Goal: Entertainment & Leisure: Consume media (video, audio)

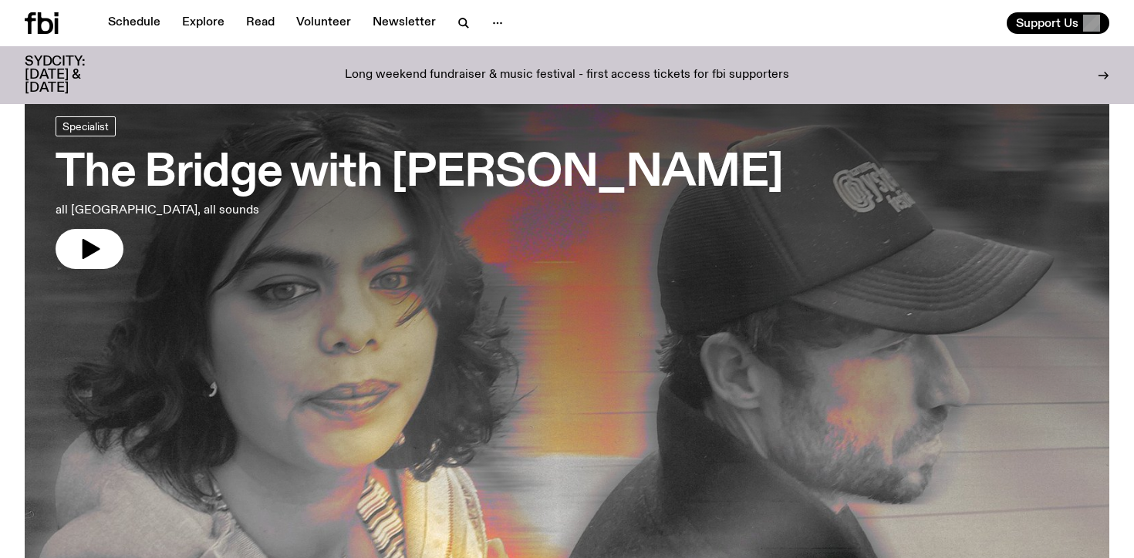
scroll to position [56, 0]
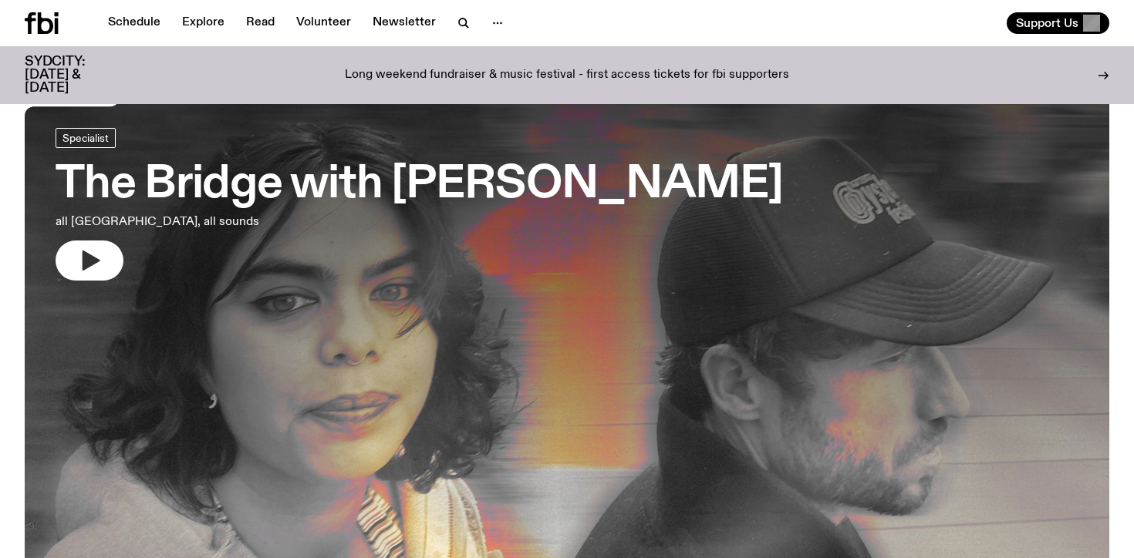
click at [90, 265] on icon "button" at bounding box center [92, 261] width 18 height 20
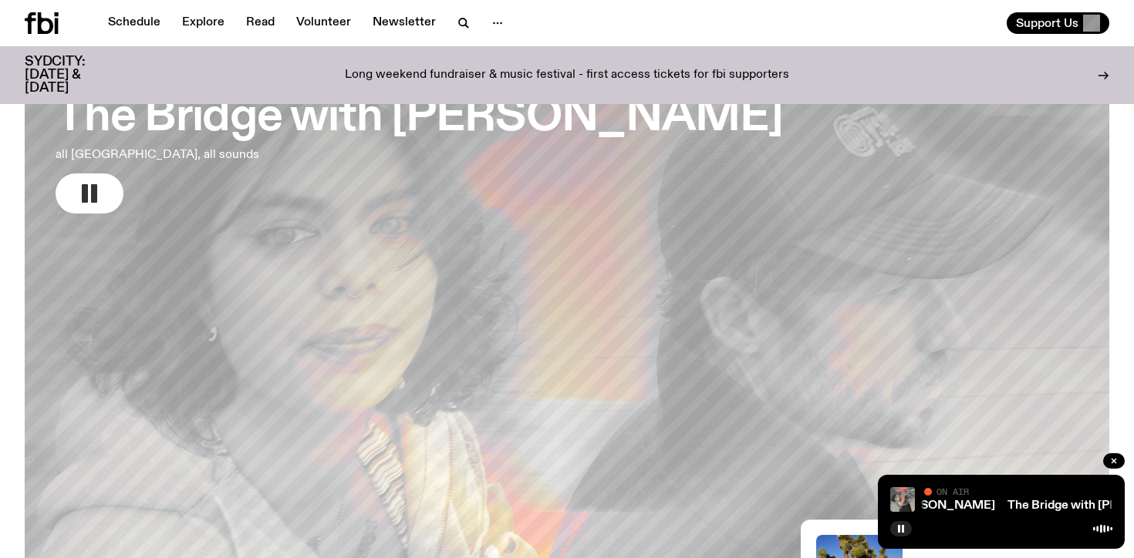
scroll to position [130, 0]
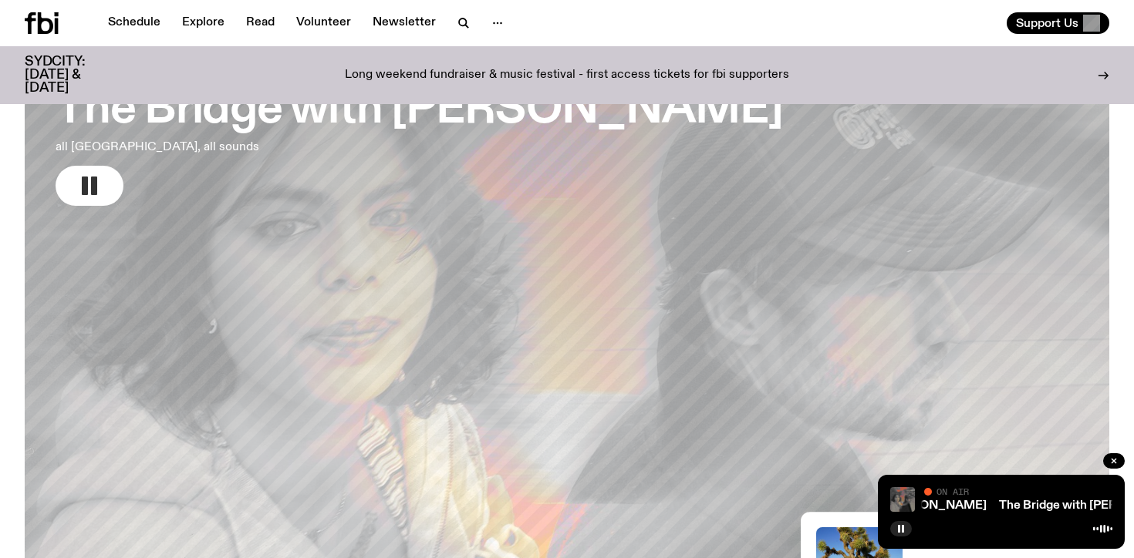
click at [906, 501] on img at bounding box center [902, 499] width 25 height 25
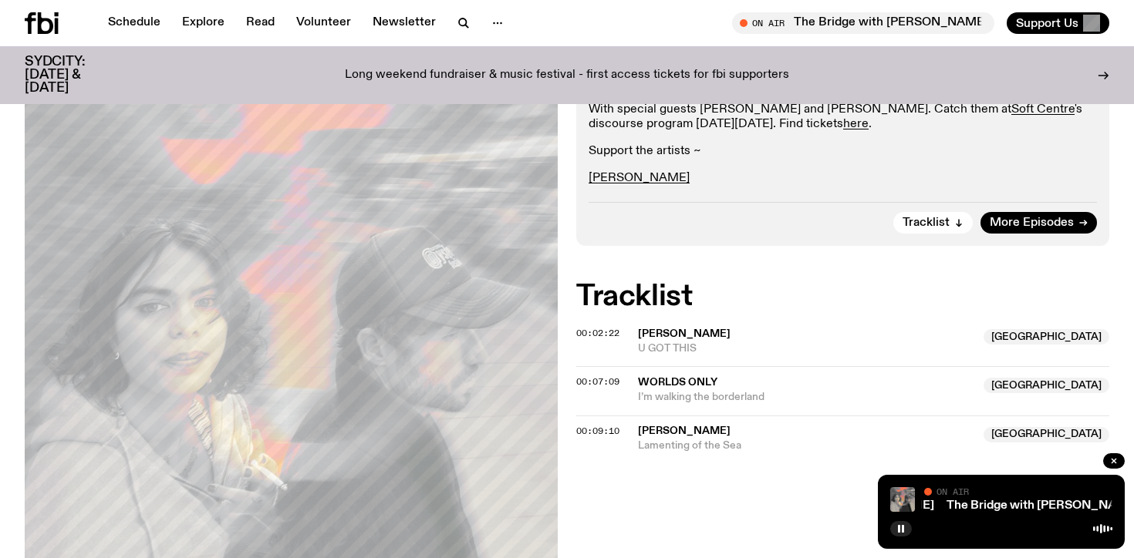
scroll to position [479, 0]
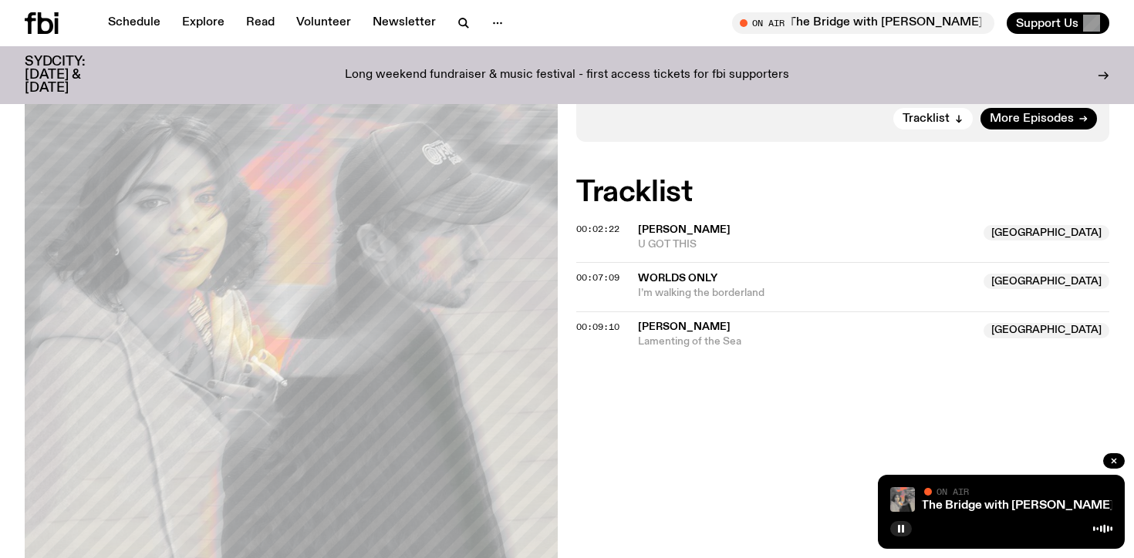
click at [663, 411] on div "On Air Now Specialist With special guests [PERSON_NAME] and [PERSON_NAME]. Catc…" at bounding box center [567, 280] width 1134 height 784
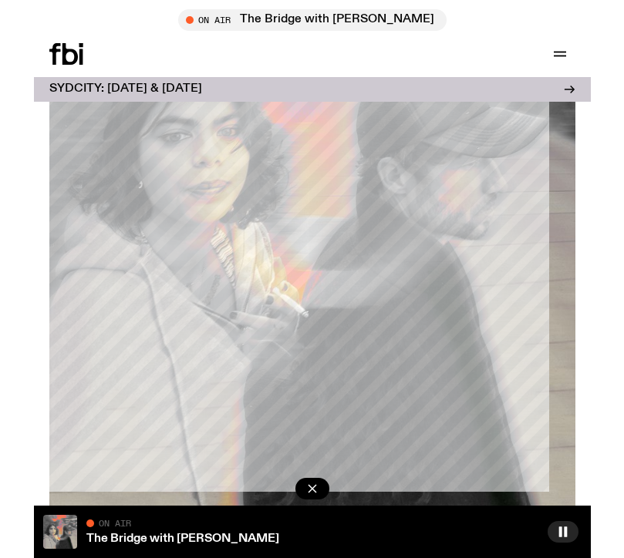
scroll to position [404, 0]
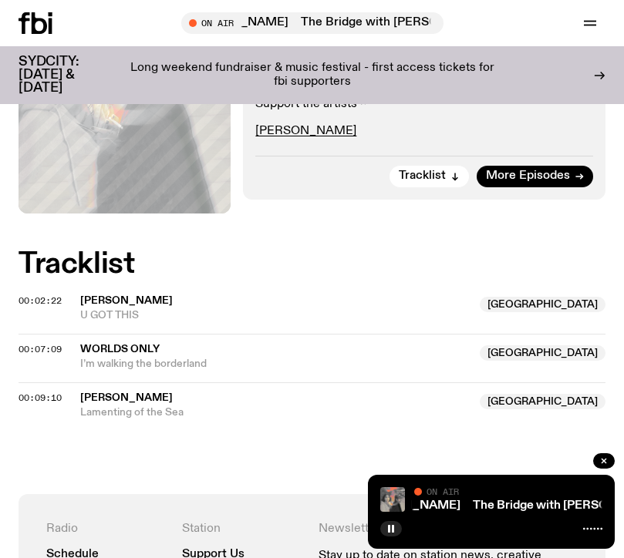
click at [335, 139] on p "[PERSON_NAME]" at bounding box center [424, 131] width 338 height 15
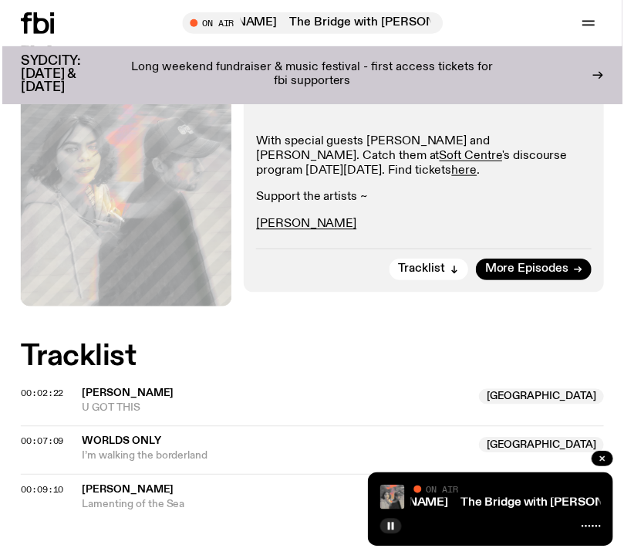
scroll to position [297, 0]
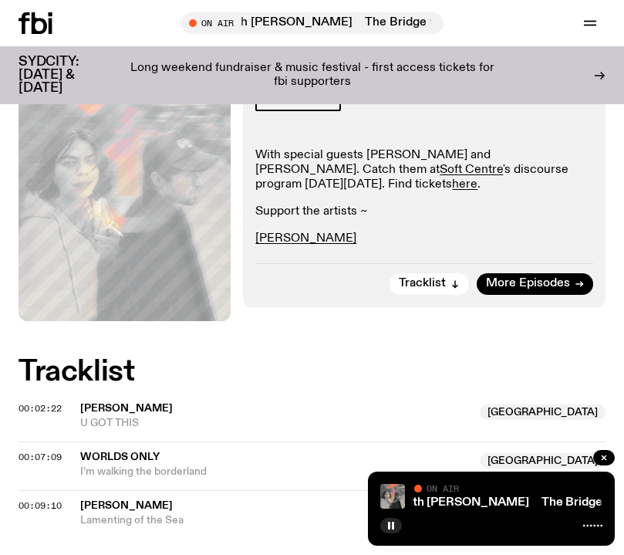
click at [5, 265] on div "On Air Now Specialist With special guests [PERSON_NAME] and [PERSON_NAME]. Catc…" at bounding box center [312, 320] width 624 height 564
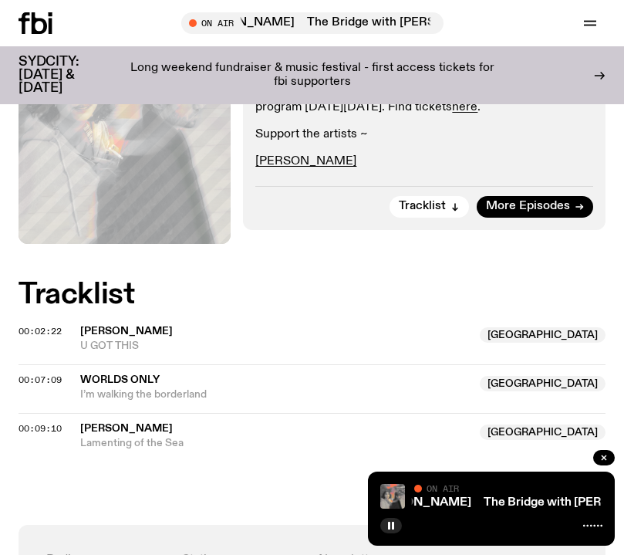
scroll to position [342, 0]
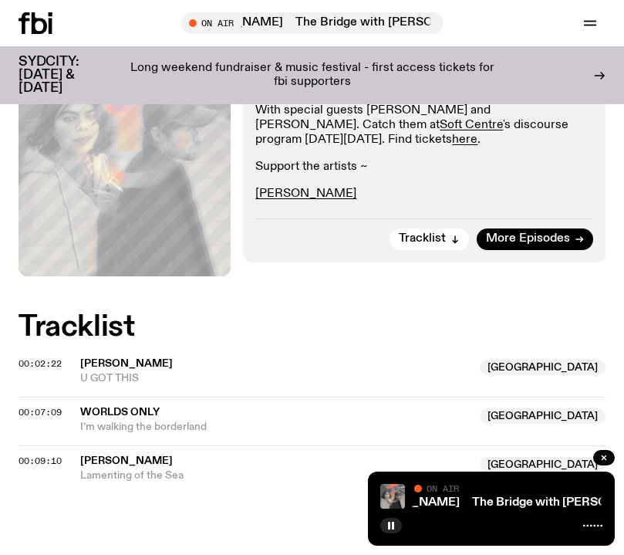
click at [5, 265] on div "On Air Now Specialist With special guests [PERSON_NAME] and [PERSON_NAME]. Catc…" at bounding box center [312, 275] width 624 height 564
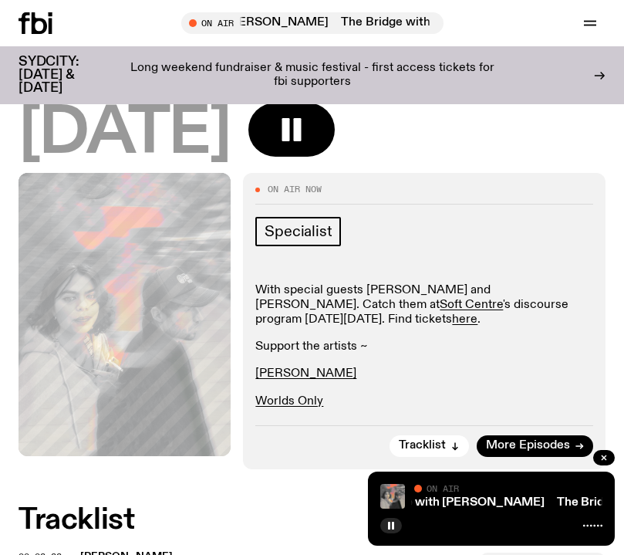
scroll to position [164, 0]
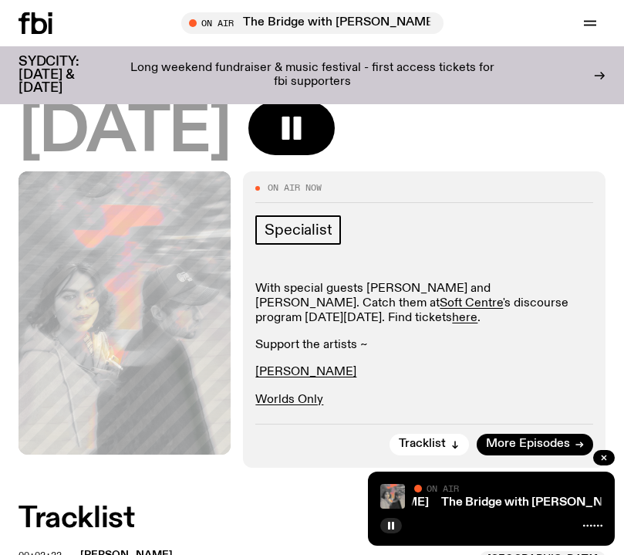
click at [9, 470] on div "On Air Now Specialist With special guests [PERSON_NAME] and [PERSON_NAME]. Catc…" at bounding box center [312, 515] width 624 height 689
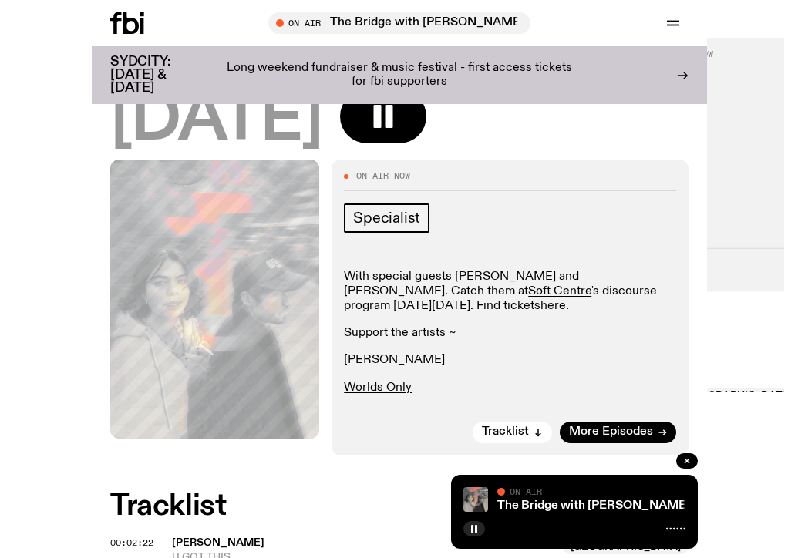
scroll to position [174, 0]
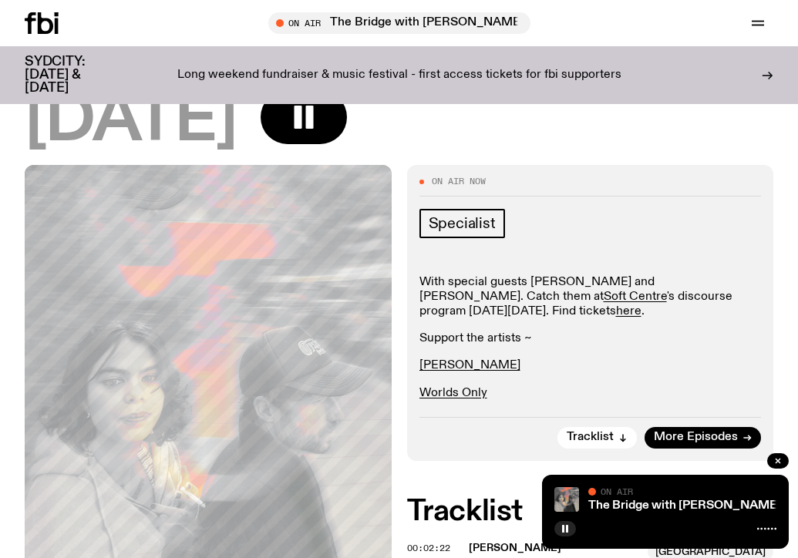
click at [12, 361] on div "On Air Now Specialist With special guests [PERSON_NAME] and [PERSON_NAME]. Catc…" at bounding box center [399, 516] width 798 height 703
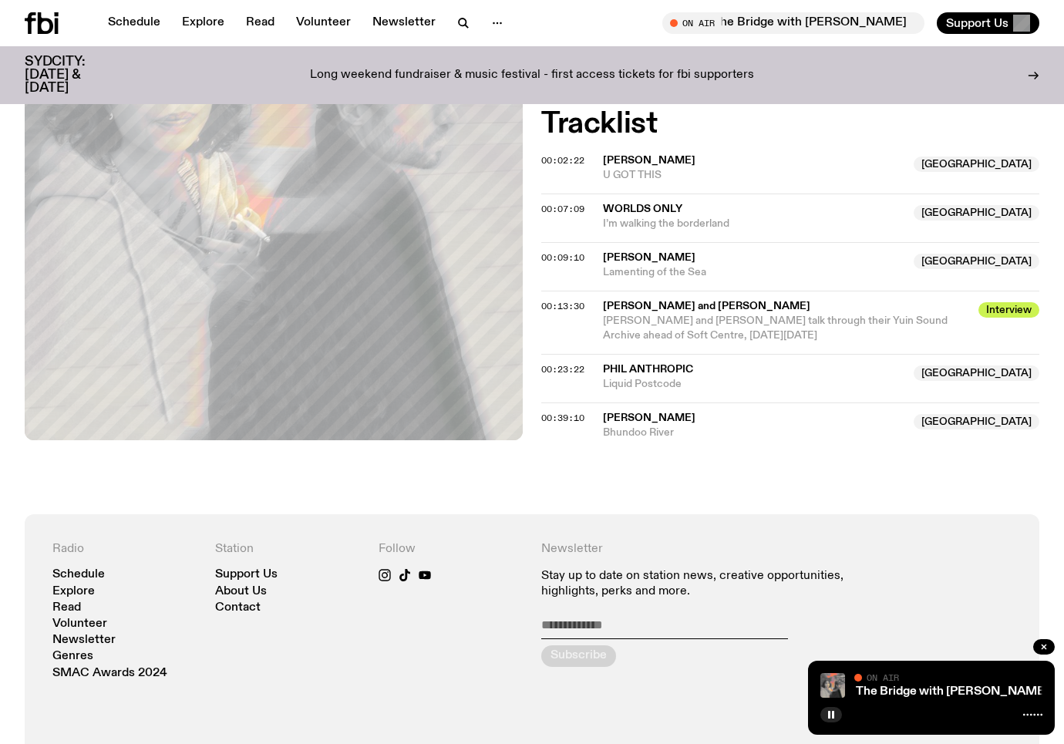
scroll to position [767, 0]
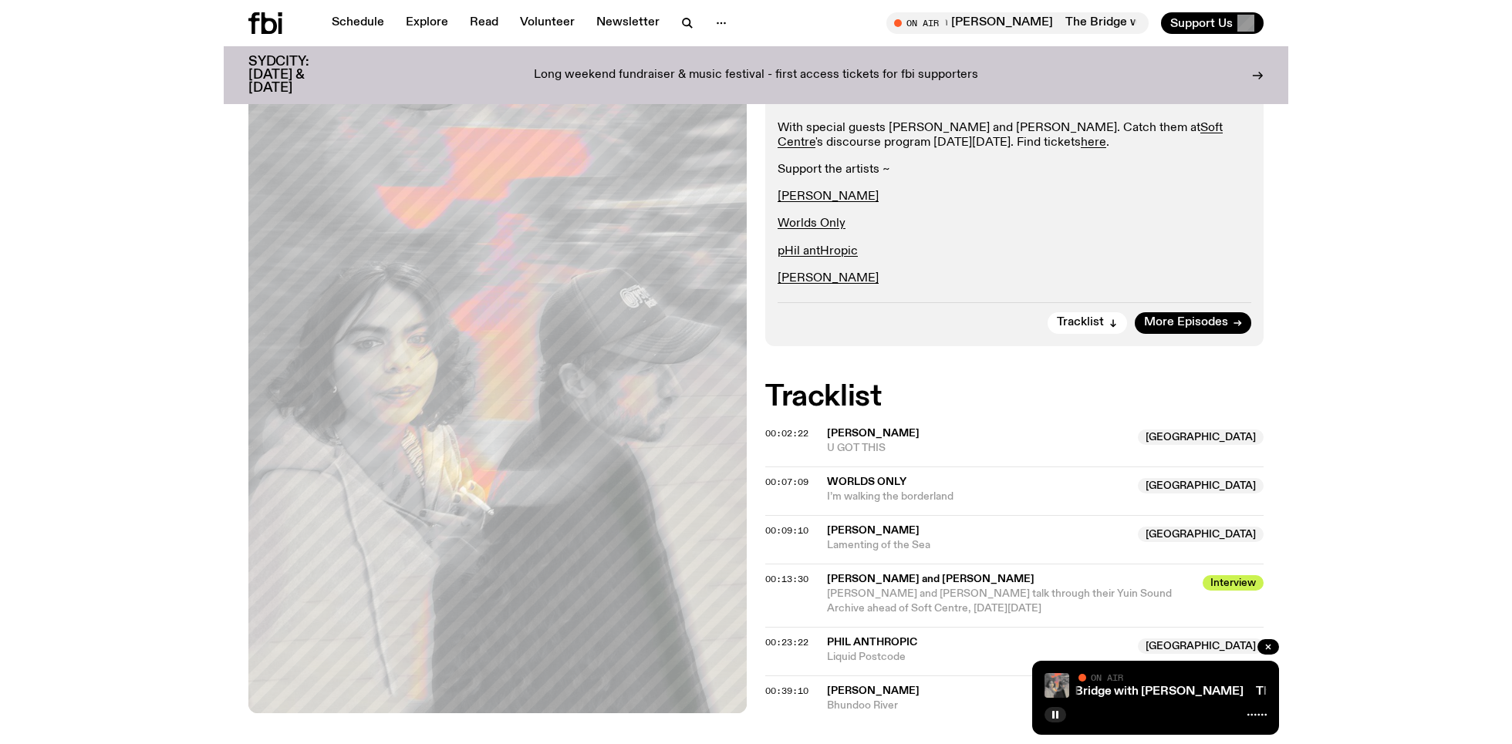
scroll to position [355, 0]
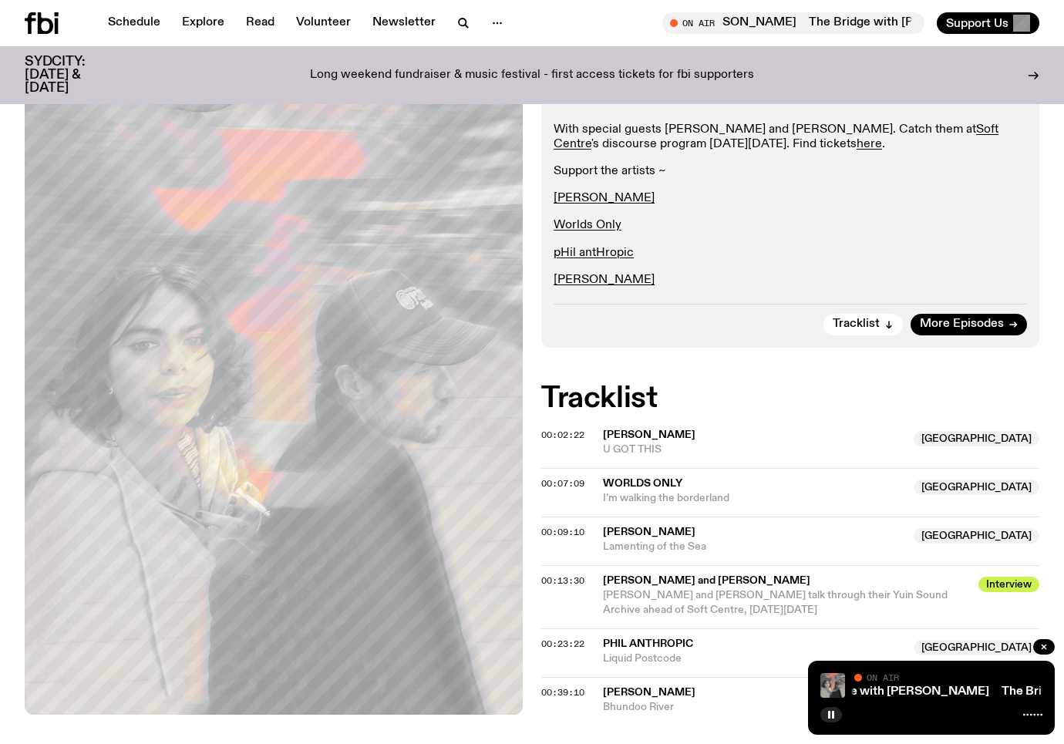
click at [642, 333] on div "Tracklist More Episodes" at bounding box center [791, 320] width 474 height 32
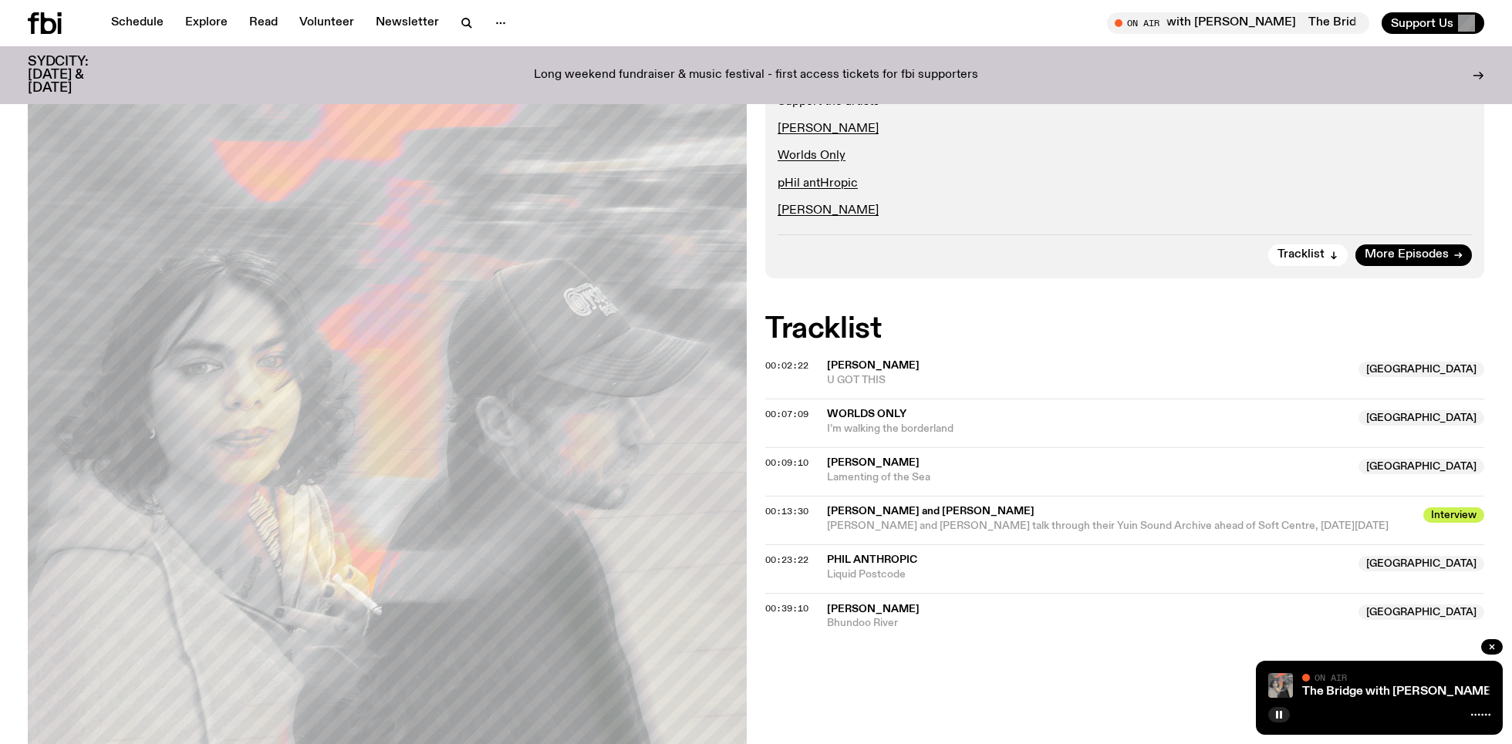
click at [886, 558] on div "On Air Now Specialist With special guests [PERSON_NAME] and [PERSON_NAME]. Catc…" at bounding box center [756, 459] width 1512 height 1033
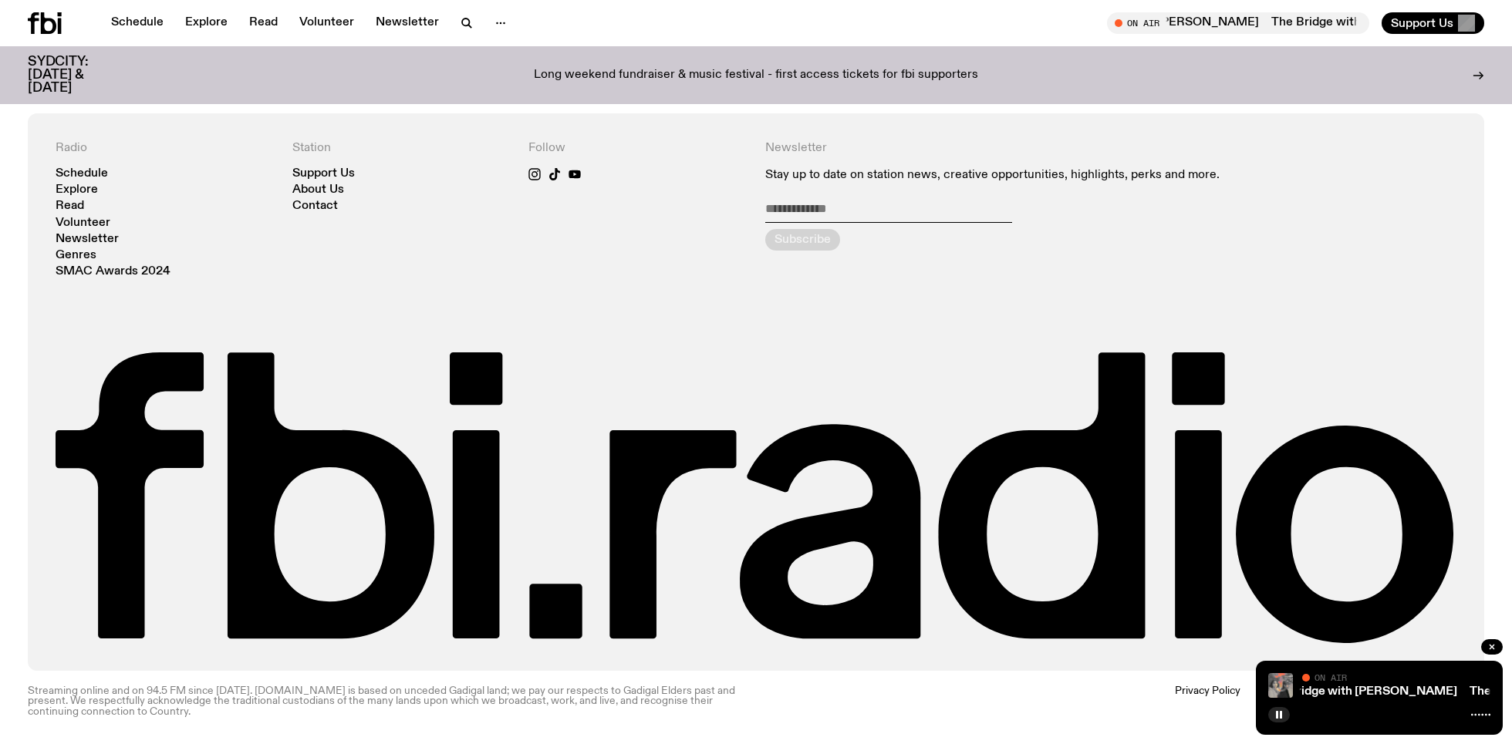
scroll to position [0, 0]
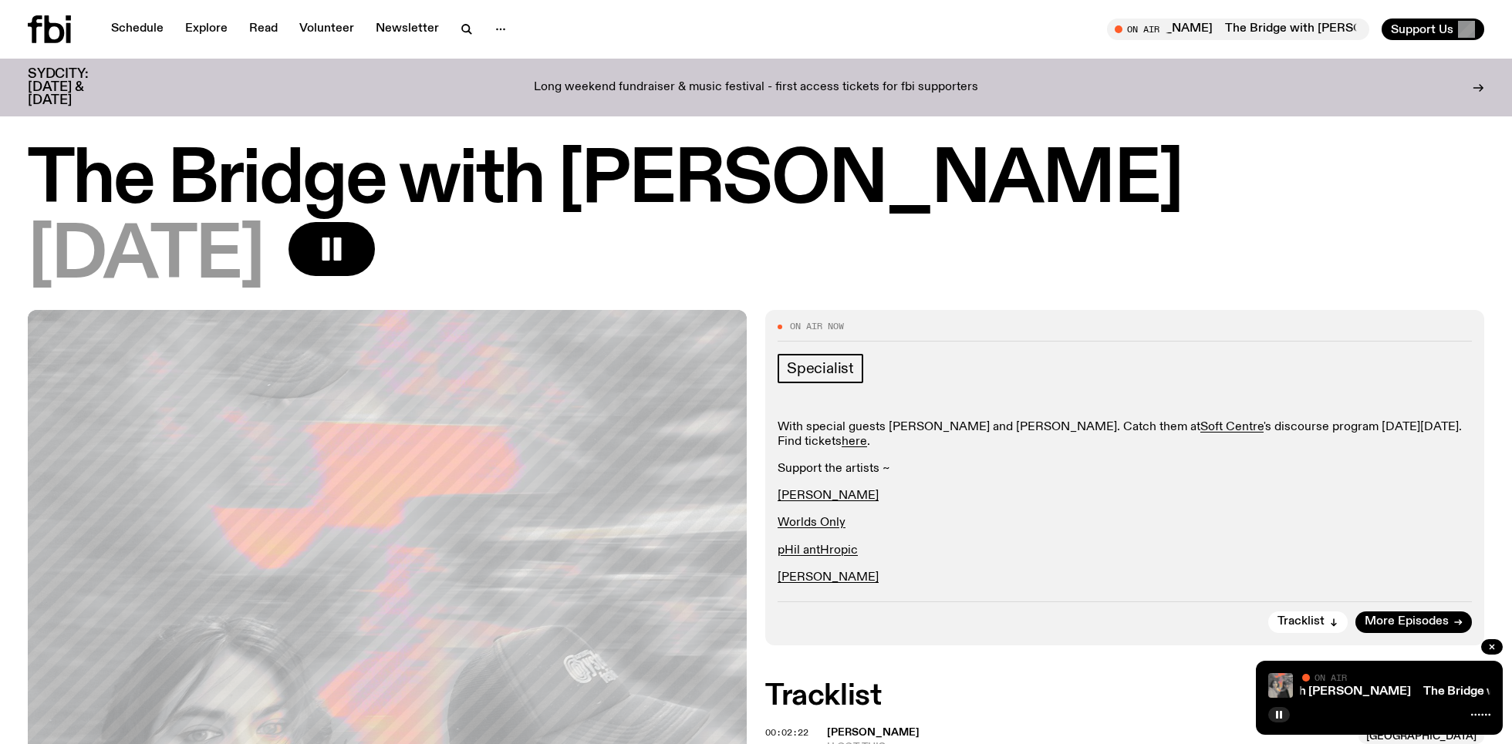
click at [805, 269] on div "[DATE]" at bounding box center [756, 256] width 1456 height 69
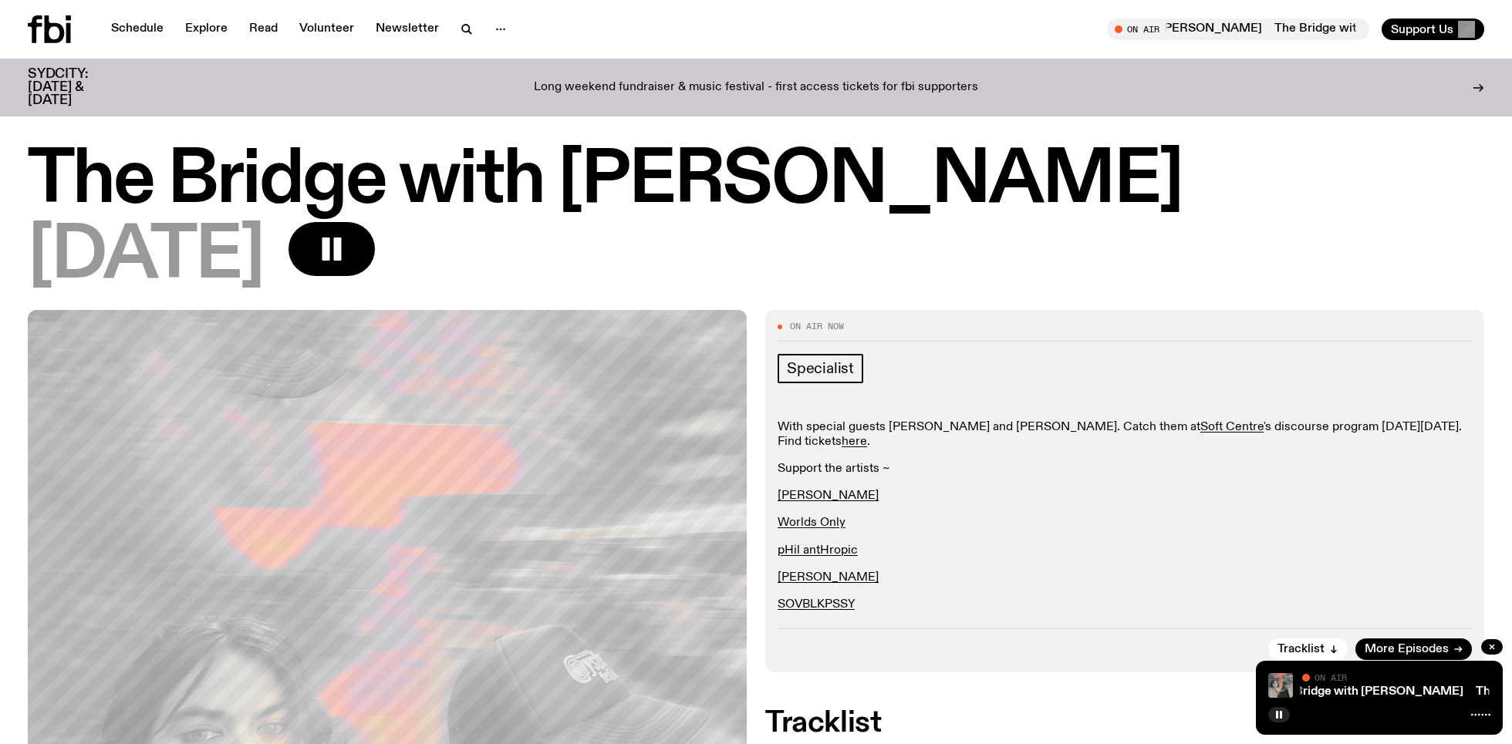
click at [815, 268] on div "[DATE]" at bounding box center [756, 256] width 1456 height 69
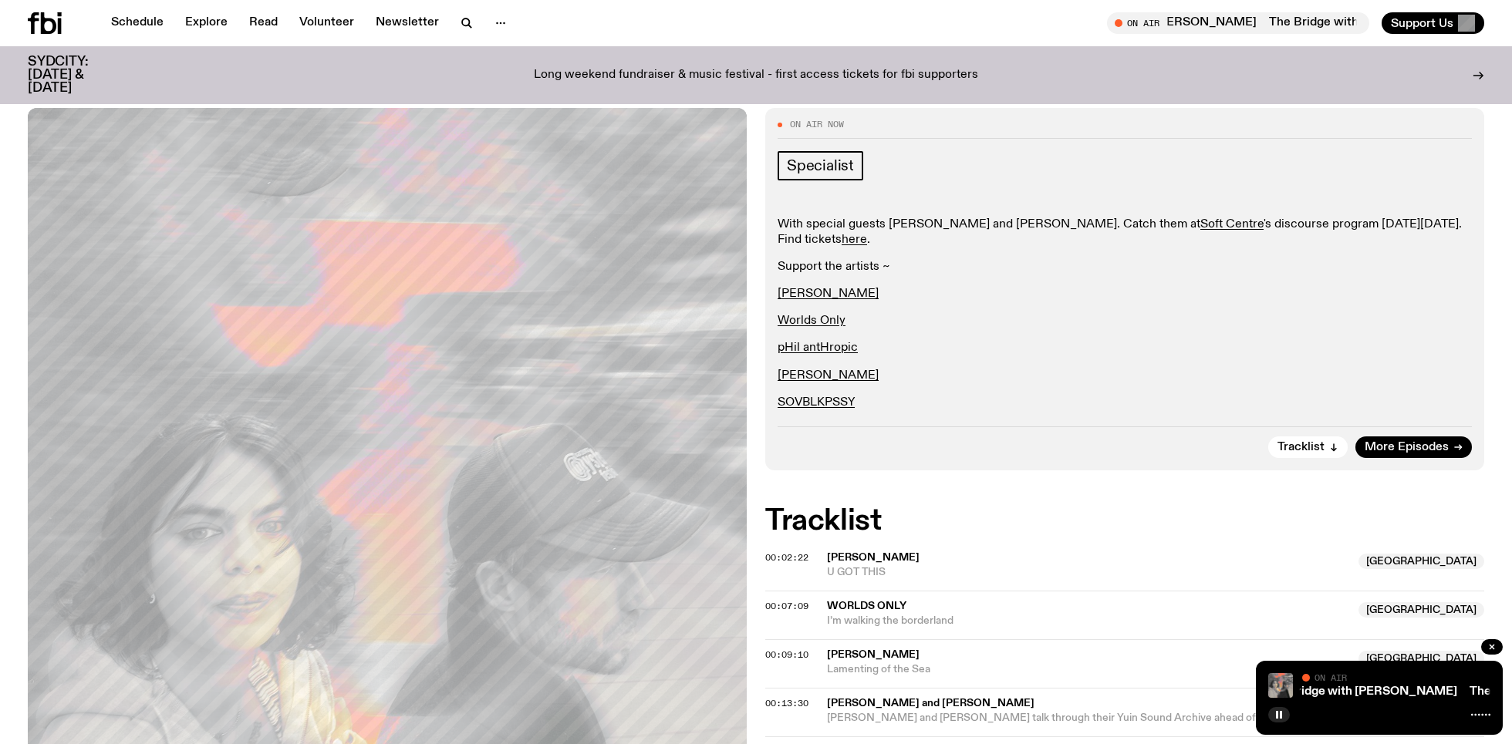
scroll to position [825, 0]
